Goal: Book appointment/travel/reservation

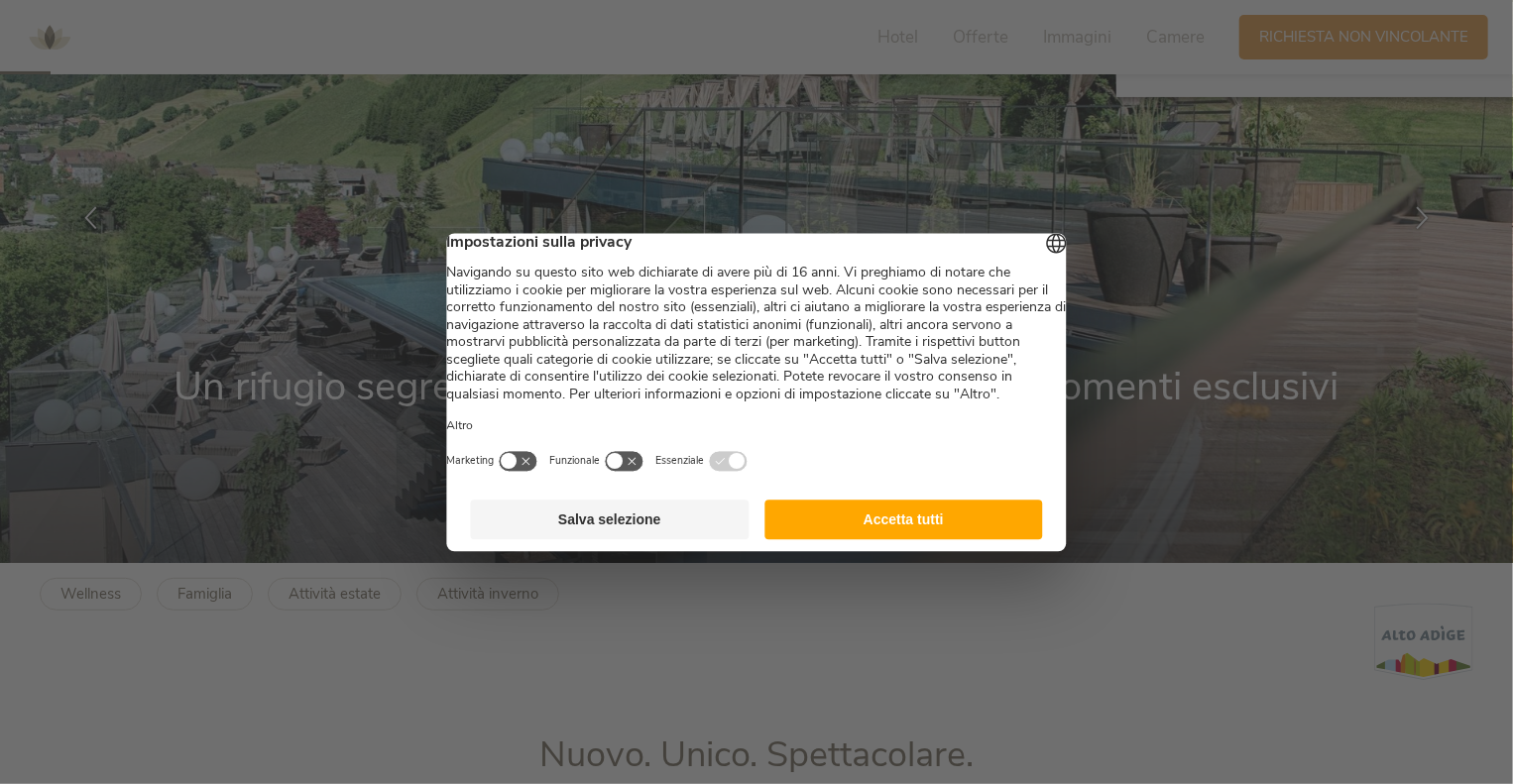
scroll to position [198, 0]
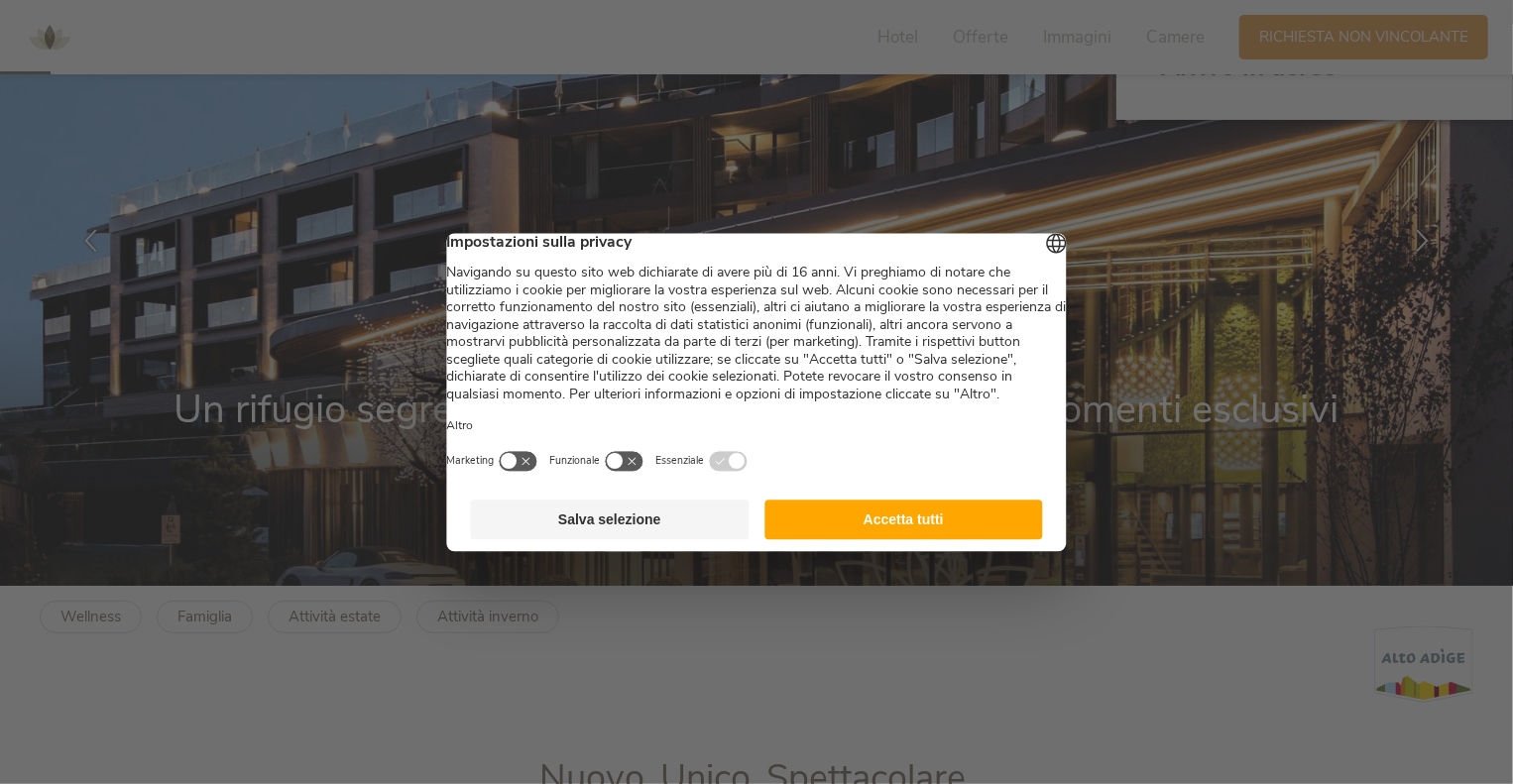
click at [867, 522] on button "Accetta tutti" at bounding box center [904, 519] width 279 height 40
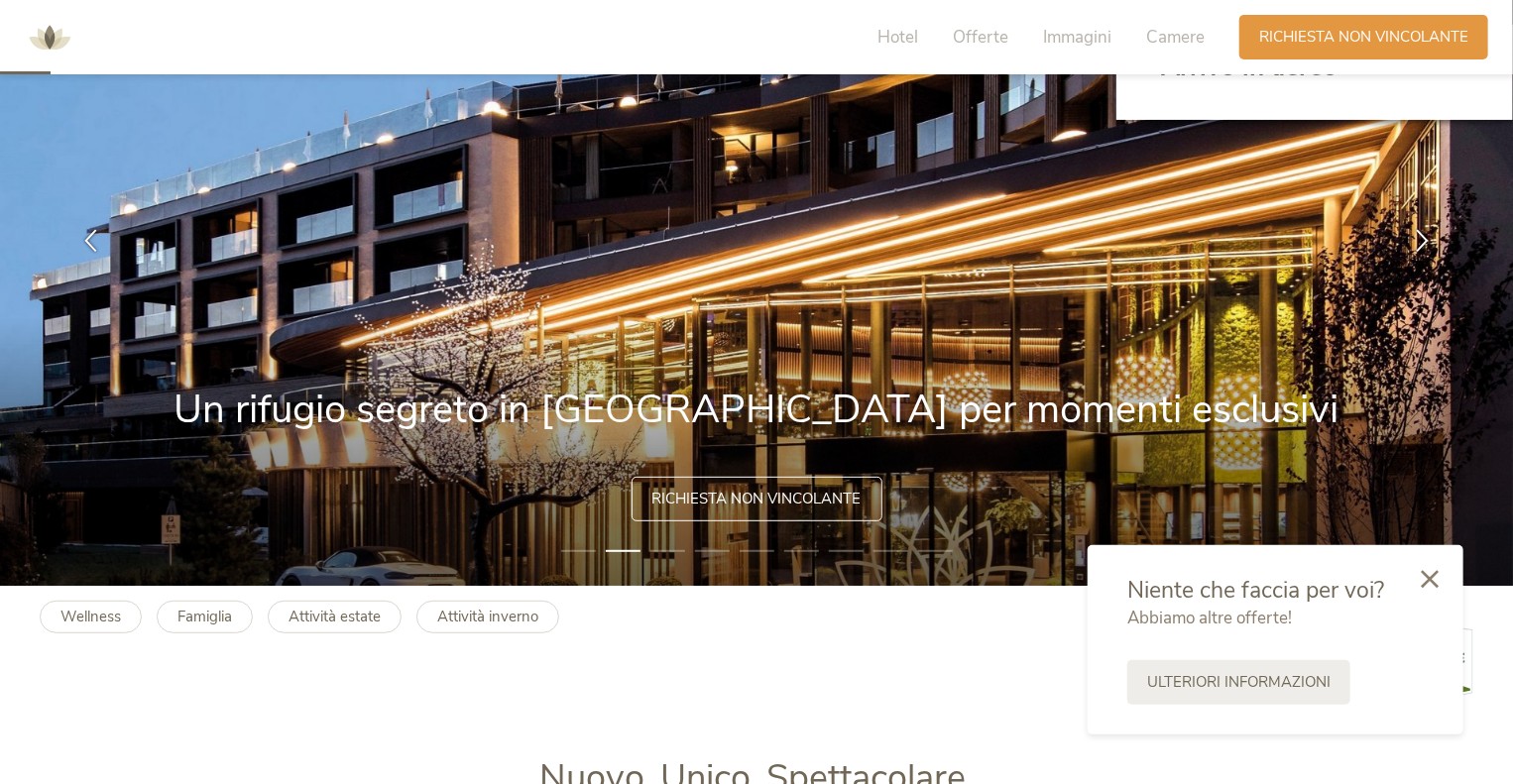
click at [973, 50] on div "Hotel Offerte Immagini Camere" at bounding box center [1045, 37] width 386 height 45
click at [973, 46] on span "Offerte" at bounding box center [980, 37] width 56 height 23
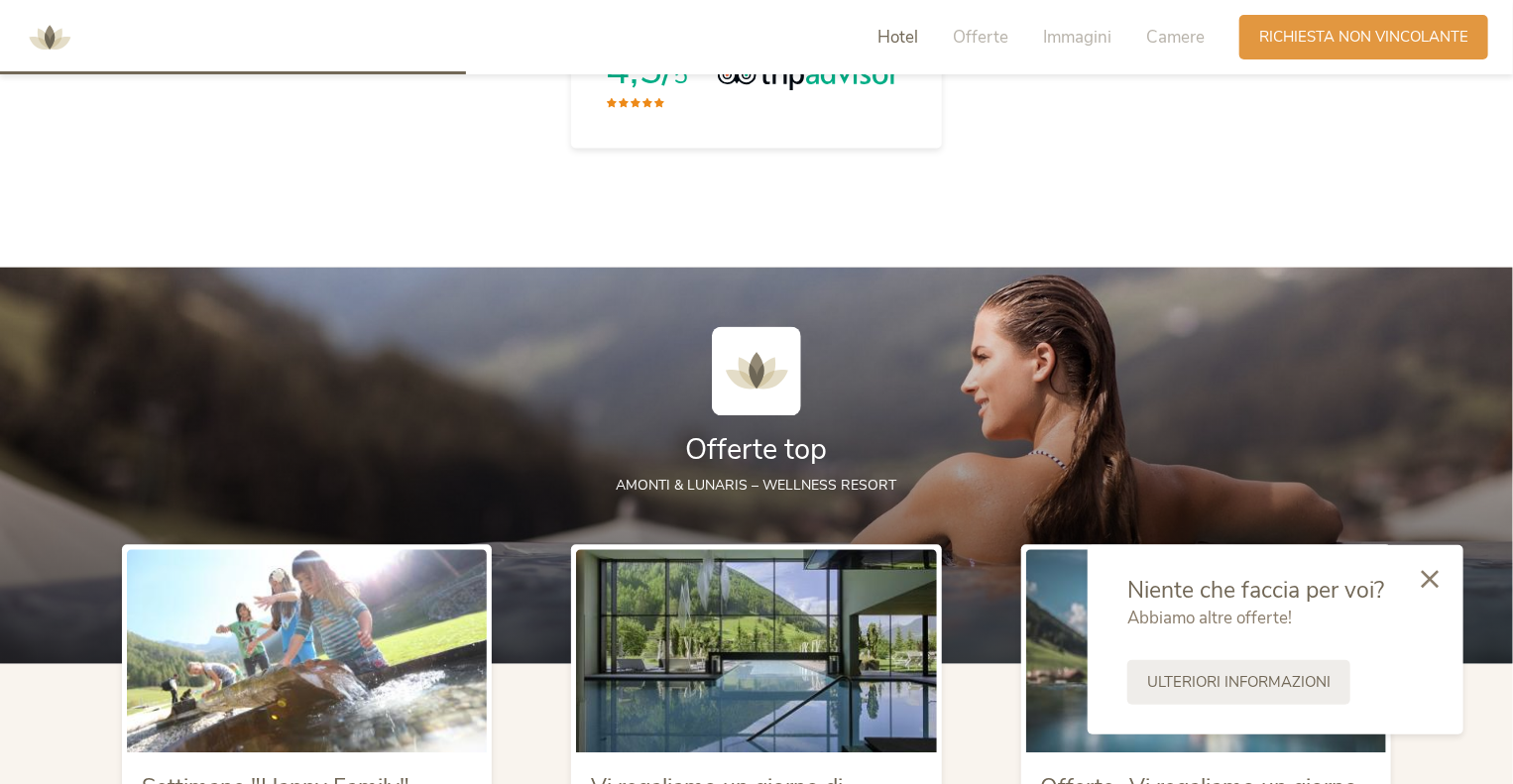
scroll to position [1831, 0]
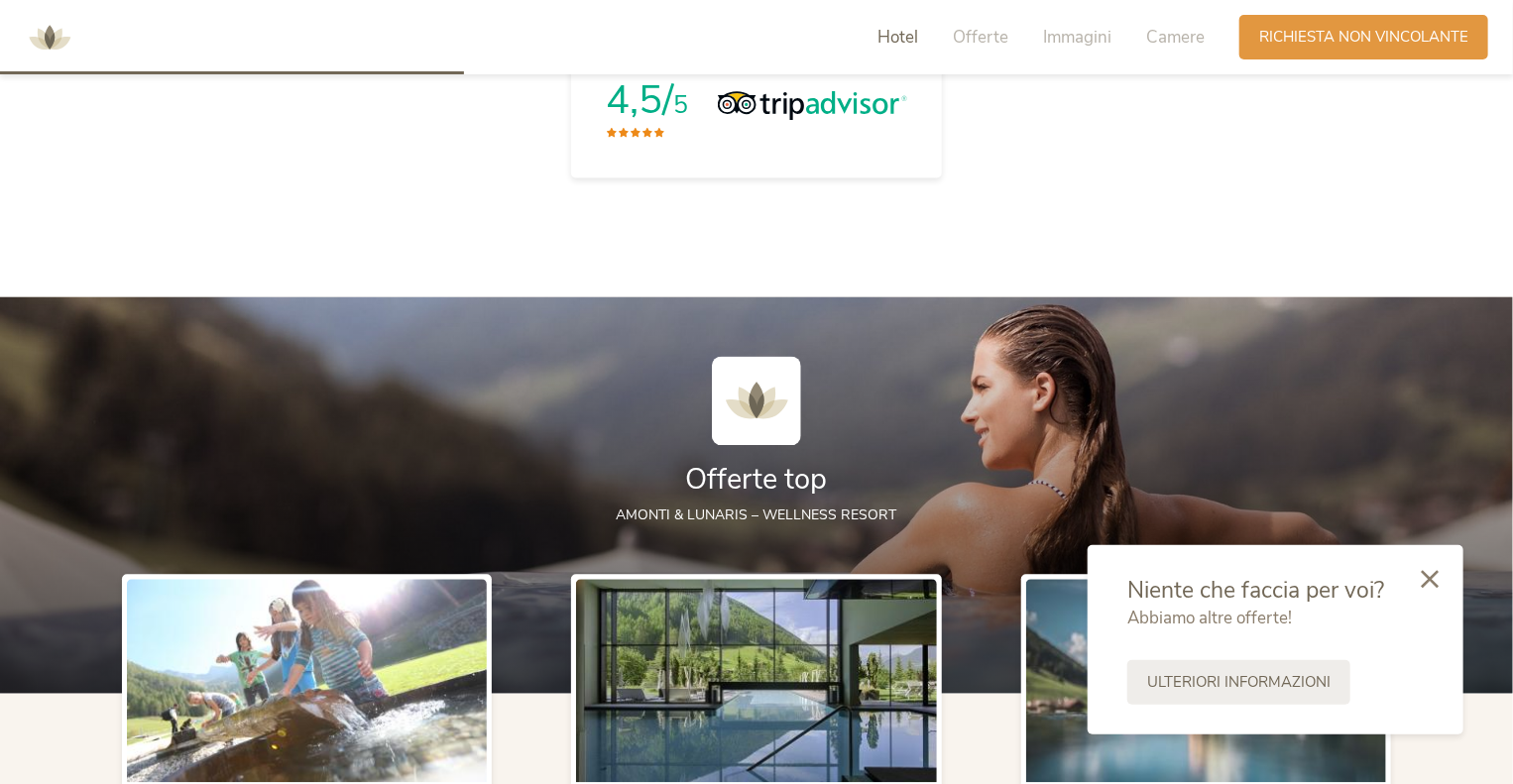
click at [906, 31] on span "Hotel" at bounding box center [897, 37] width 41 height 23
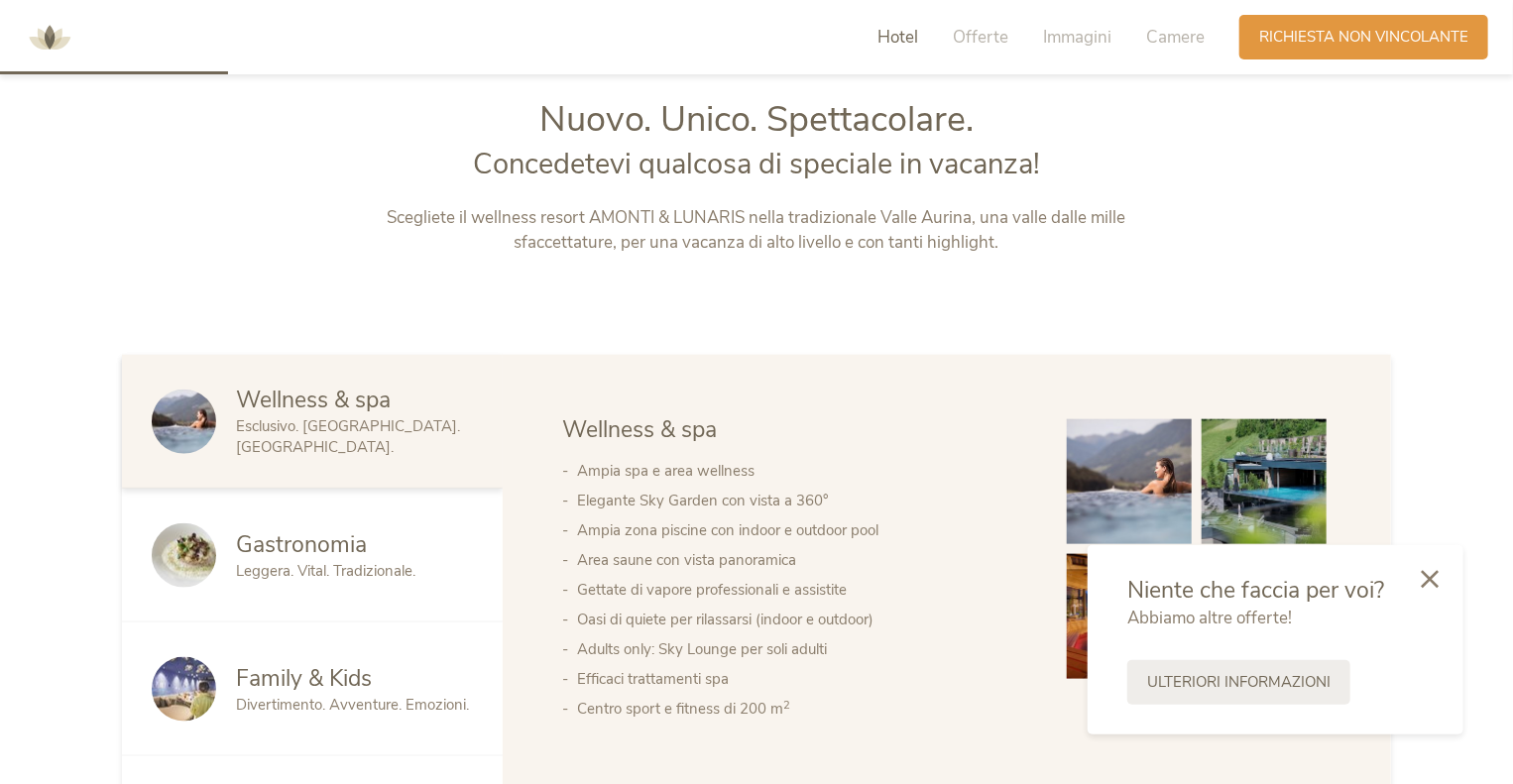
scroll to position [852, 0]
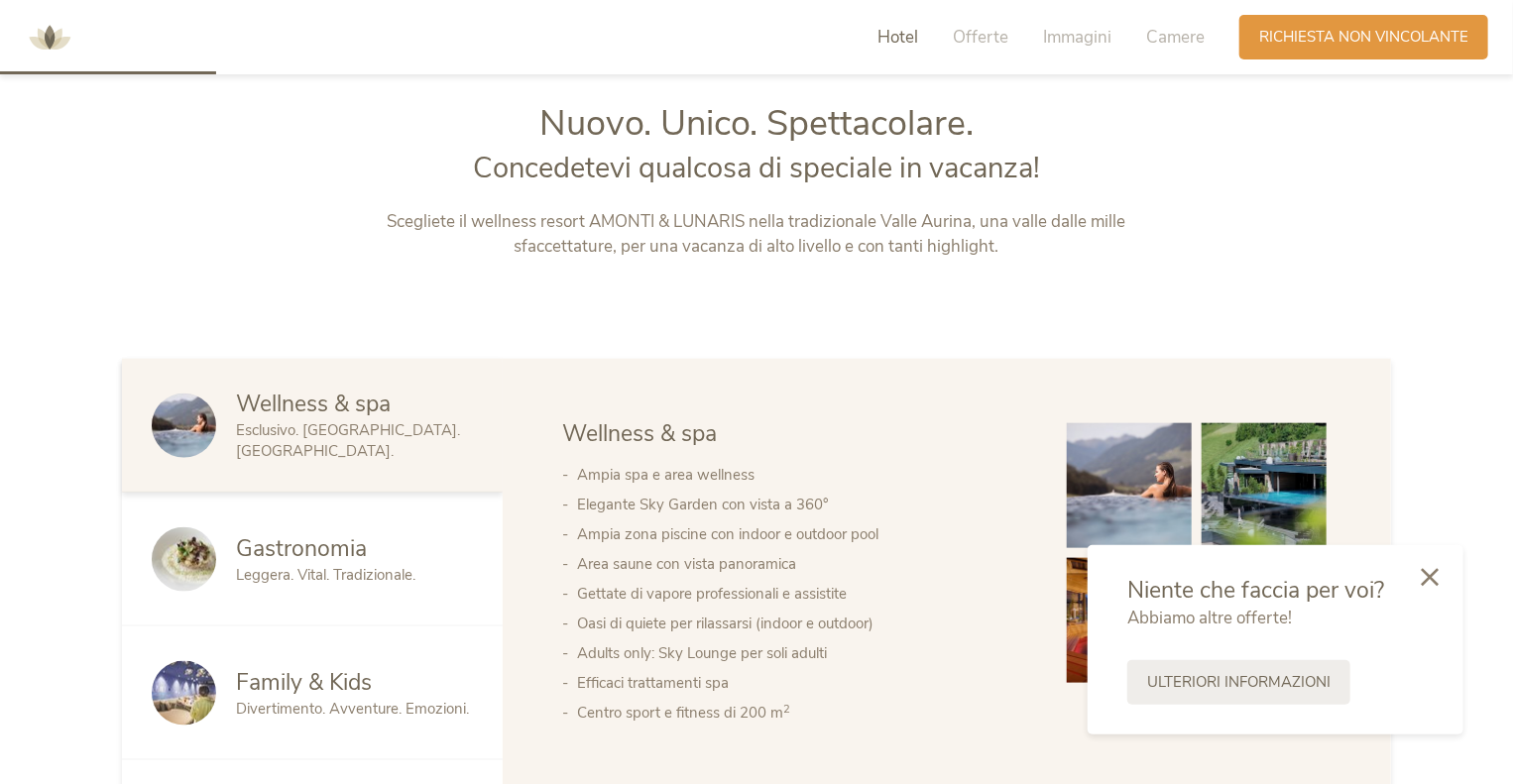
click at [1447, 579] on div at bounding box center [1429, 578] width 68 height 71
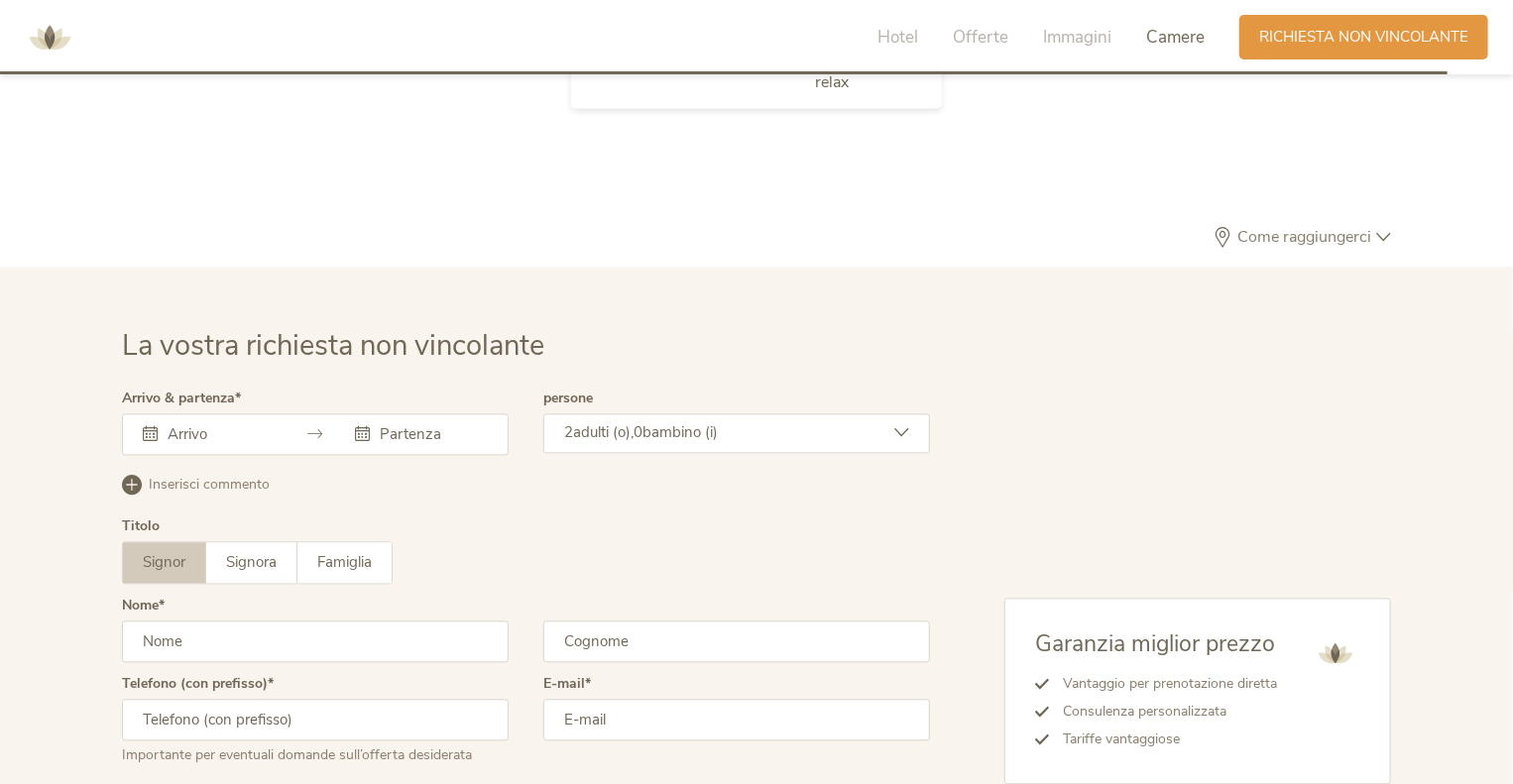
scroll to position [5707, 0]
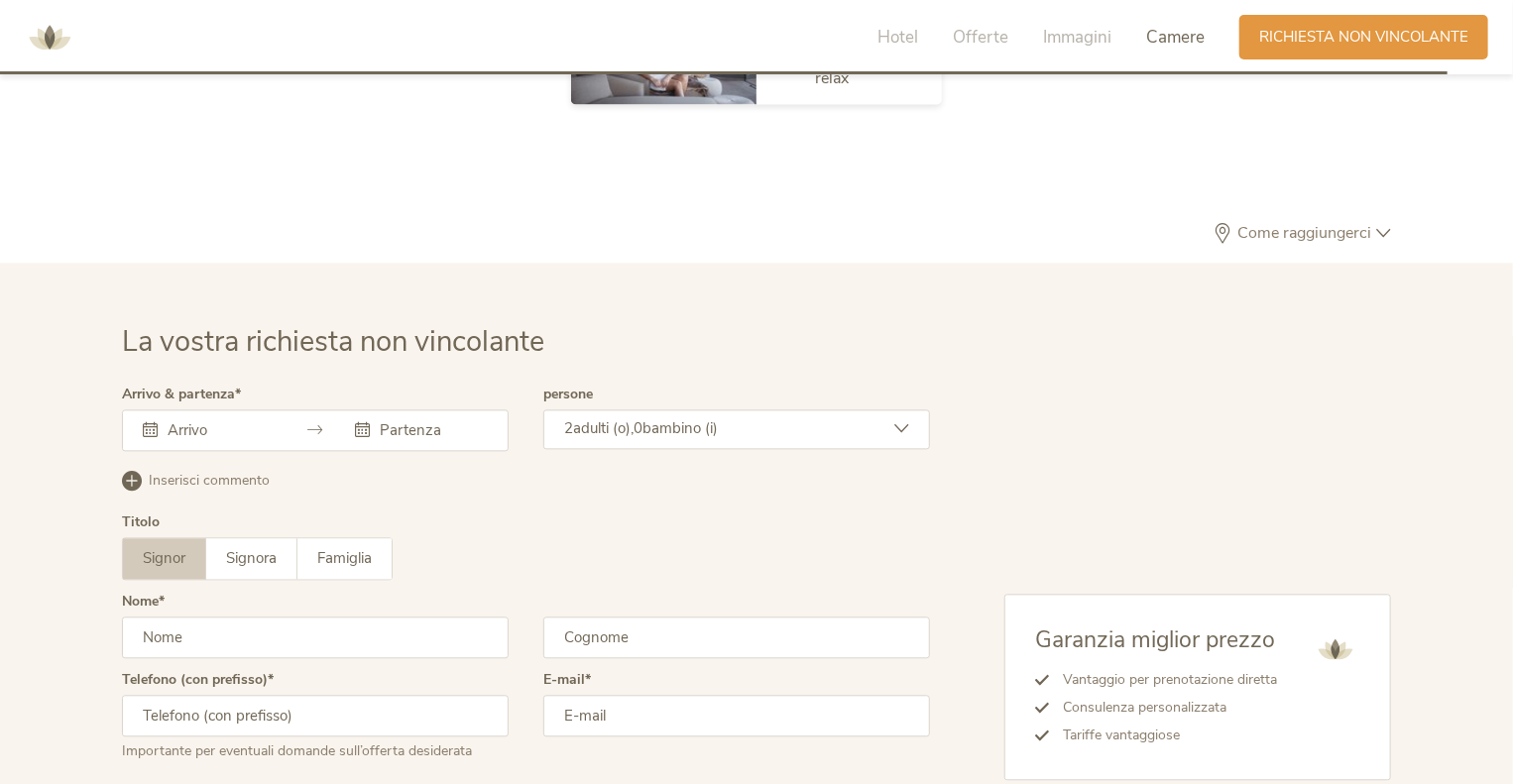
click at [224, 427] on input "text" at bounding box center [219, 430] width 113 height 20
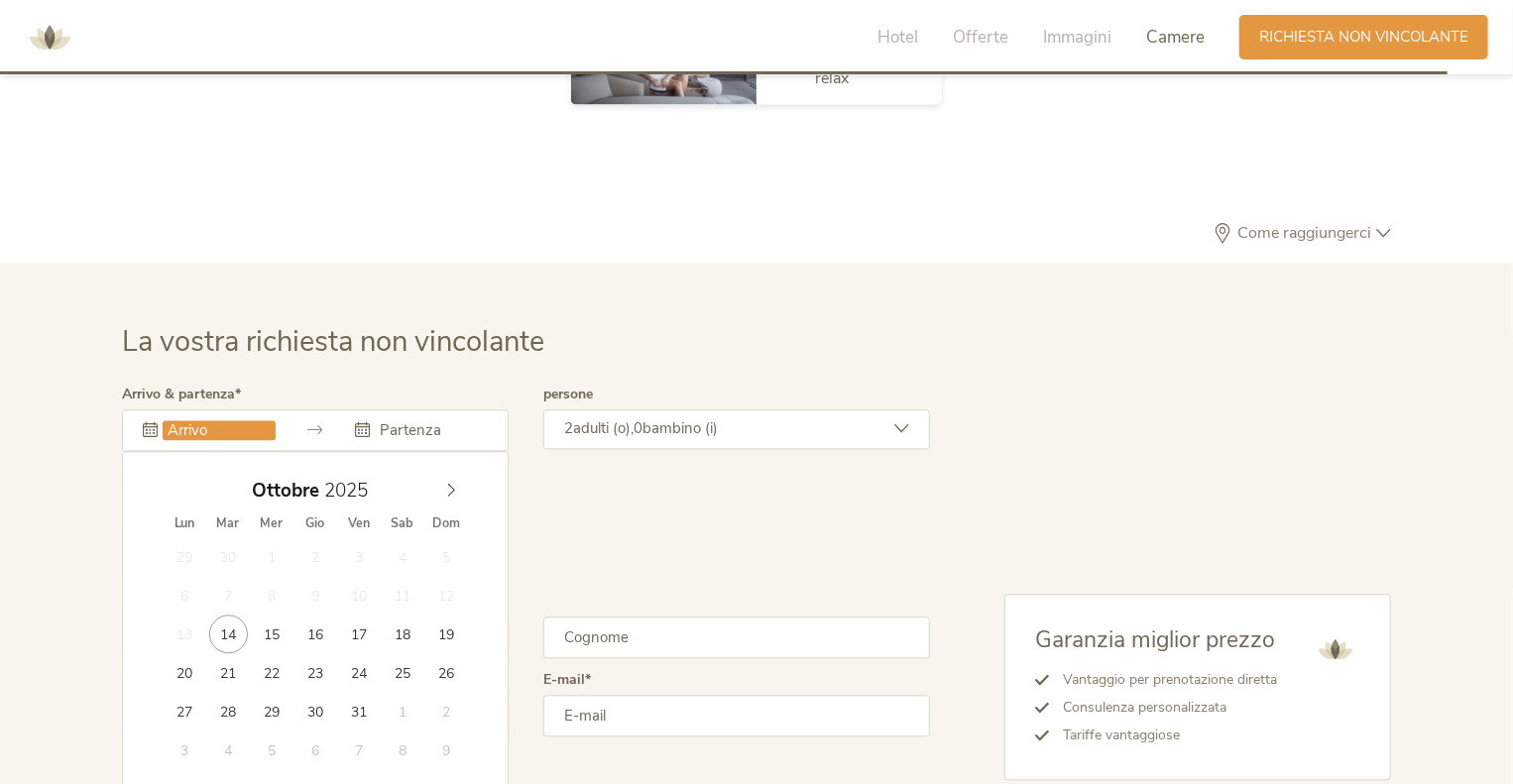
click at [455, 495] on div "Ottobre 2025" at bounding box center [315, 490] width 306 height 38
click at [451, 486] on icon at bounding box center [451, 490] width 14 height 14
type input "05.12.2025"
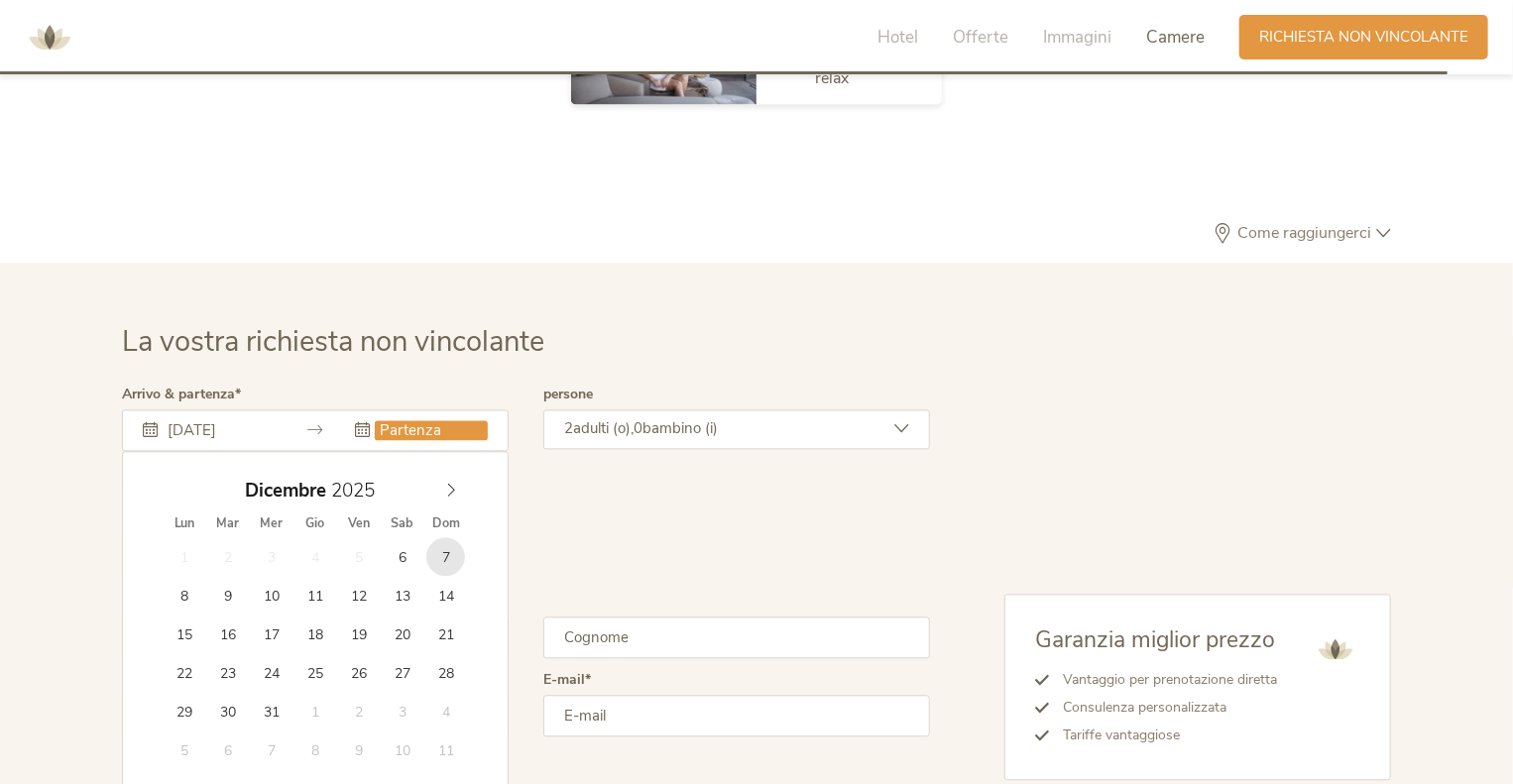
type input "07.12.2025"
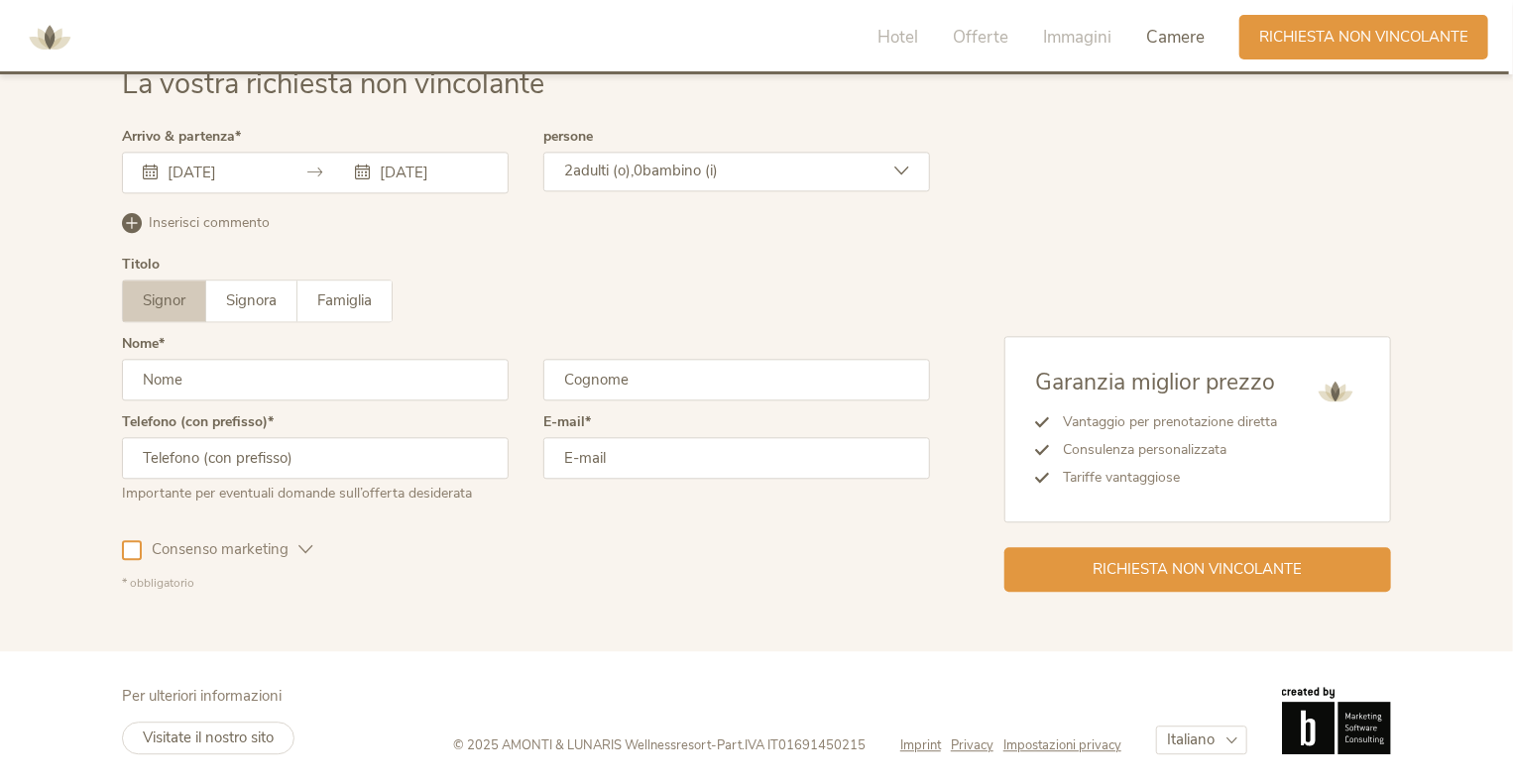
scroll to position [5966, 0]
click at [254, 363] on input "text" at bounding box center [315, 379] width 386 height 42
type input "Michele"
type input "Orlandi"
type input "3487921998"
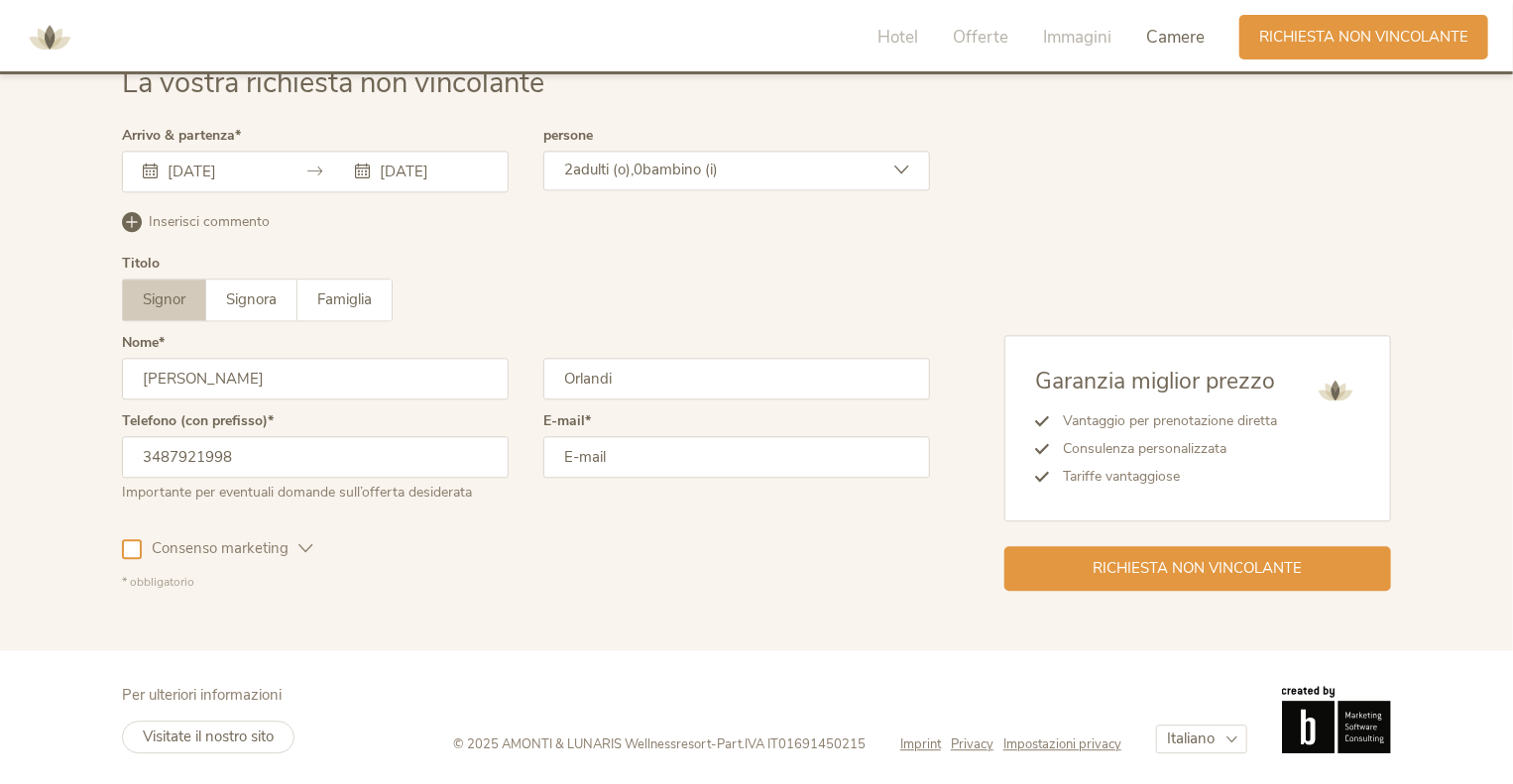
type input "eidos36@hotmail.com"
click at [140, 547] on div at bounding box center [131, 549] width 20 height 20
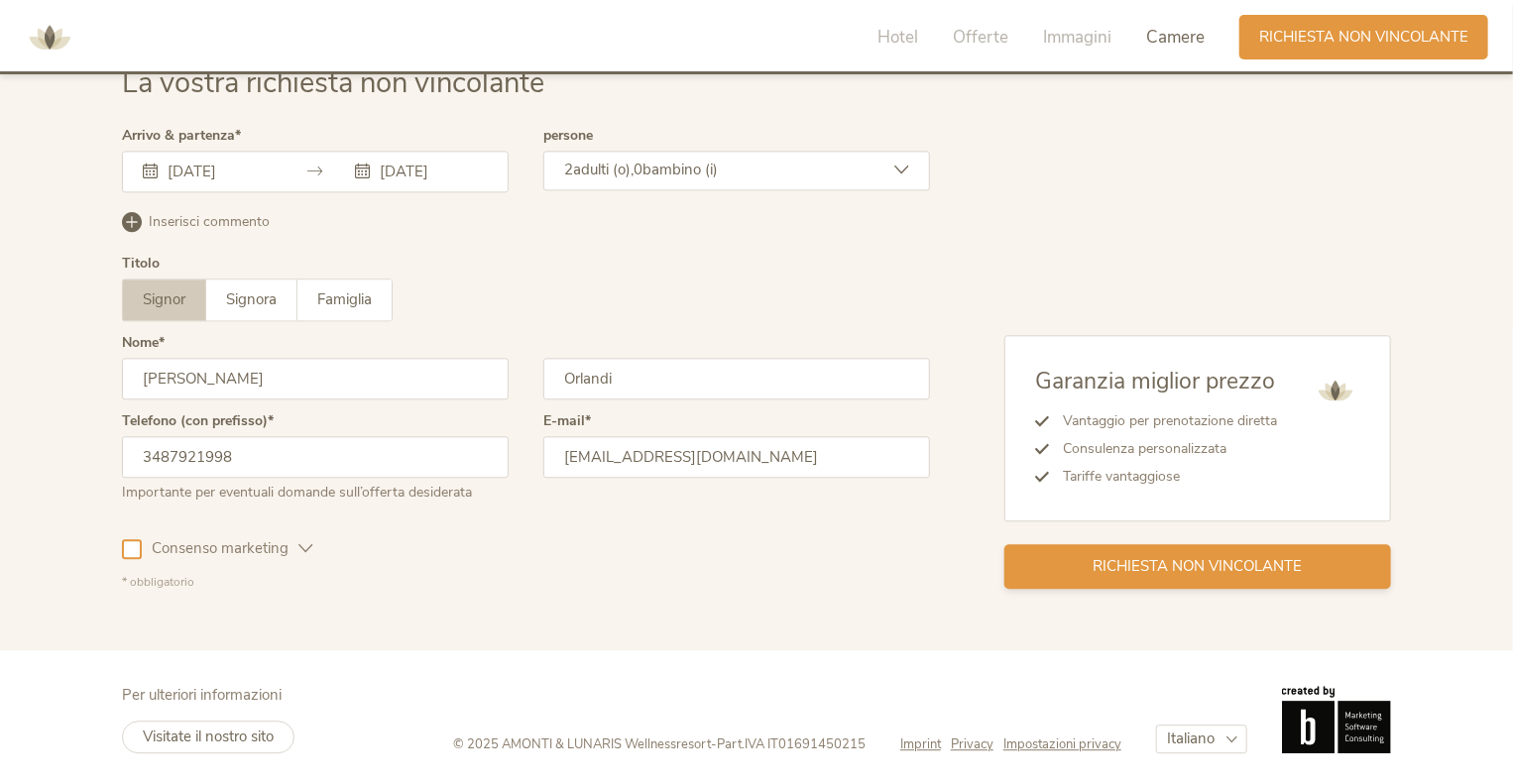
click at [1084, 572] on div "Richiesta non vincolante" at bounding box center [1197, 566] width 386 height 45
